Goal: Transaction & Acquisition: Purchase product/service

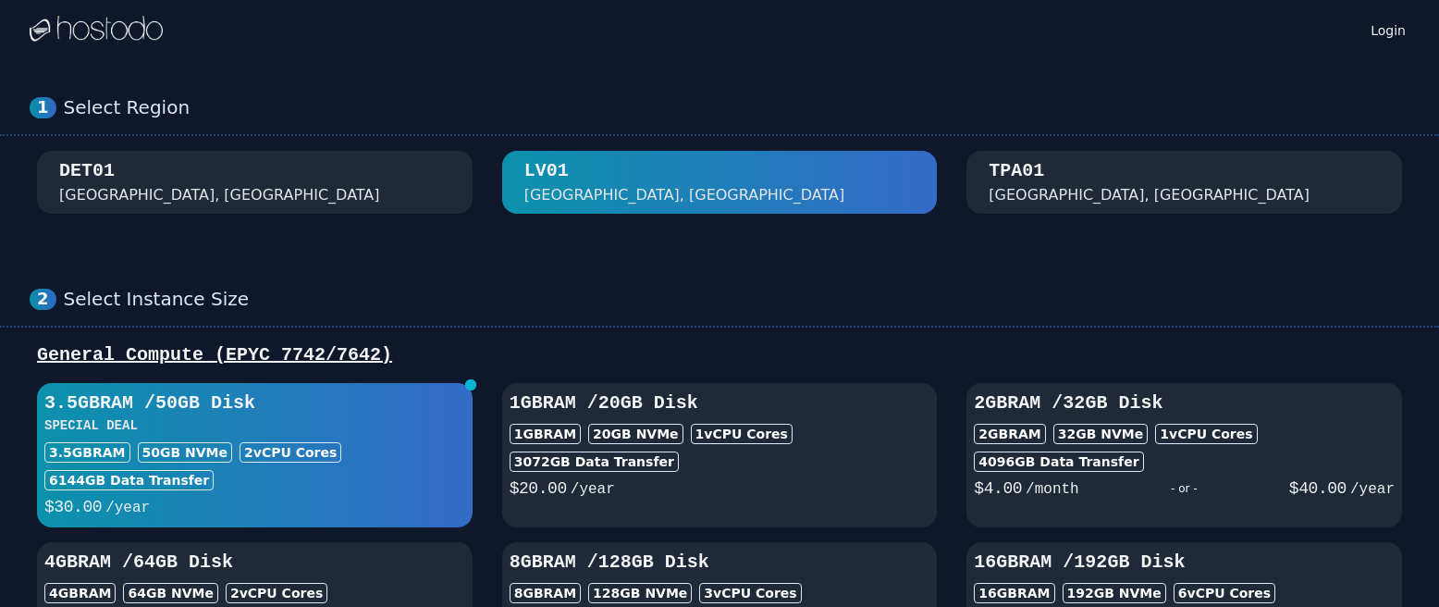
click at [140, 22] on img at bounding box center [96, 30] width 133 height 28
click at [127, 37] on img at bounding box center [96, 30] width 133 height 28
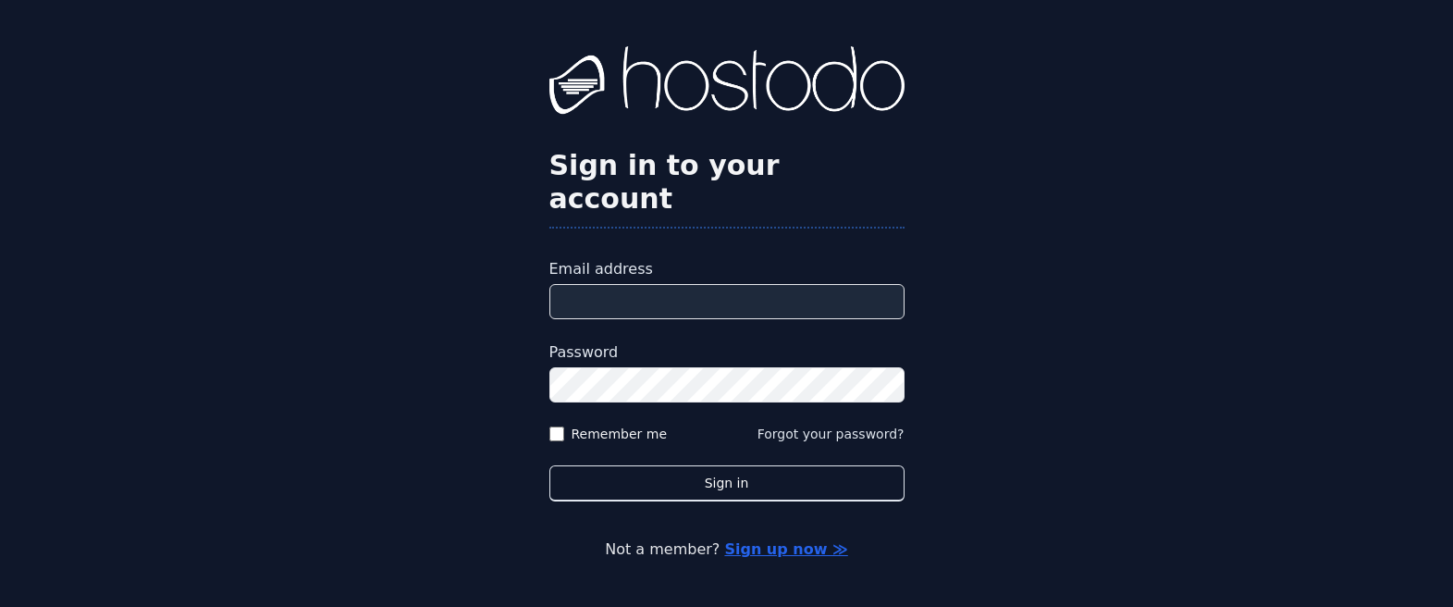
scroll to position [51, 0]
